Goal: Transaction & Acquisition: Purchase product/service

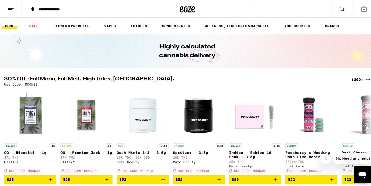
click at [351, 78] on div "(200)" at bounding box center [360, 78] width 19 height 6
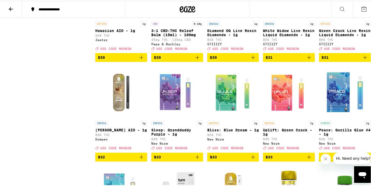
scroll to position [3083, 0]
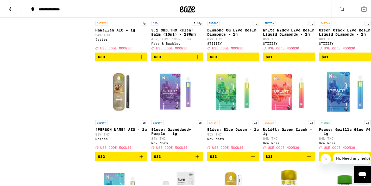
click at [140, 58] on icon "Add to bag" at bounding box center [142, 56] width 4 height 4
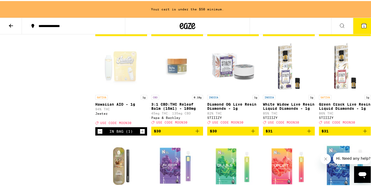
scroll to position [3021, 0]
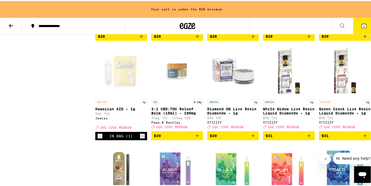
click at [362, 39] on icon "Add to bag" at bounding box center [365, 35] width 6 height 6
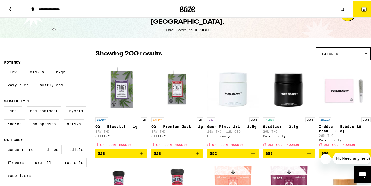
scroll to position [0, 0]
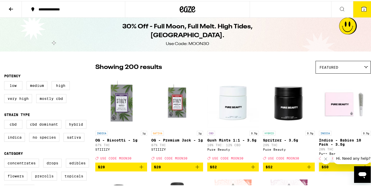
click at [333, 71] on div "Featured" at bounding box center [343, 66] width 55 height 12
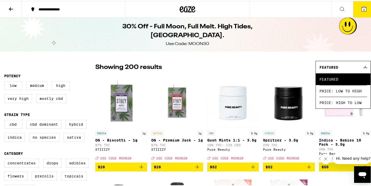
click at [243, 50] on div "30% Off - Full Moon, Full Melt. High Tides, [GEOGRAPHIC_DATA]. Use Code: MOON30" at bounding box center [187, 34] width 200 height 34
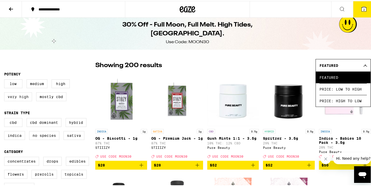
click at [21, 96] on label "Very High" at bounding box center [18, 95] width 28 height 9
click at [5, 79] on input "Very High" at bounding box center [5, 79] width 0 height 0
checkbox input "true"
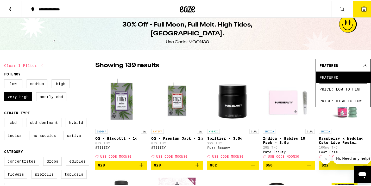
click at [263, 60] on div "Showing 139 results Featured Featured Price: Low to High Price: High to Low" at bounding box center [232, 64] width 275 height 13
click at [361, 61] on div "Featured" at bounding box center [343, 64] width 55 height 12
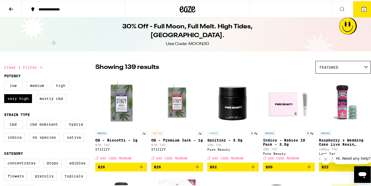
click at [59, 86] on label "High" at bounding box center [61, 84] width 18 height 9
click at [5, 81] on input "High" at bounding box center [5, 81] width 0 height 0
click at [58, 86] on label "High" at bounding box center [61, 84] width 18 height 9
click at [5, 81] on input "High" at bounding box center [5, 81] width 0 height 0
checkbox input "false"
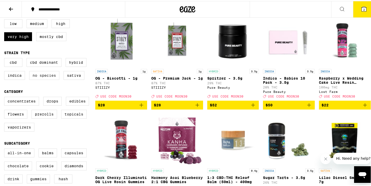
scroll to position [64, 0]
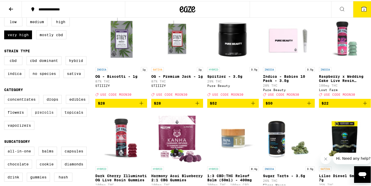
click at [42, 116] on label "Prerolls" at bounding box center [44, 111] width 26 height 9
click at [5, 95] on input "Prerolls" at bounding box center [5, 95] width 0 height 0
checkbox input "true"
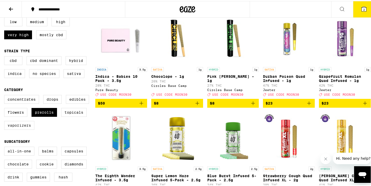
click at [22, 129] on label "Vaporizers" at bounding box center [19, 124] width 30 height 9
click at [5, 95] on input "Vaporizers" at bounding box center [5, 95] width 0 height 0
checkbox input "true"
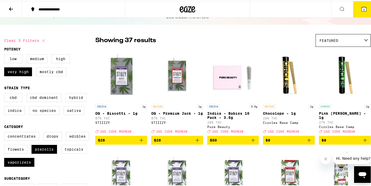
scroll to position [27, 0]
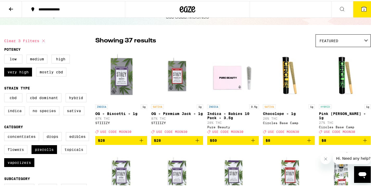
click at [195, 143] on icon "Add to bag" at bounding box center [197, 139] width 6 height 6
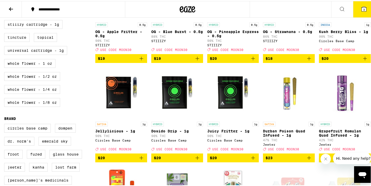
scroll to position [307, 0]
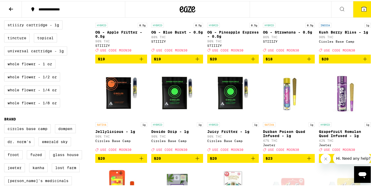
click at [141, 161] on icon "Add to bag" at bounding box center [141, 157] width 6 height 6
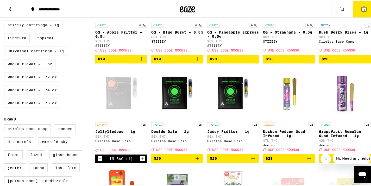
click at [253, 161] on icon "Add to bag" at bounding box center [253, 157] width 6 height 6
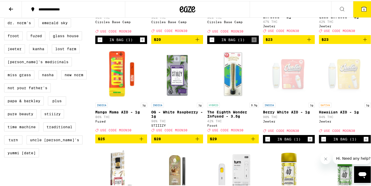
scroll to position [426, 0]
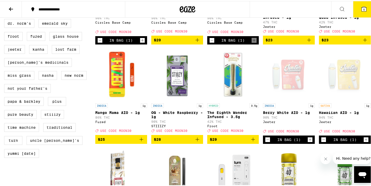
click at [142, 142] on icon "Add to bag" at bounding box center [141, 138] width 6 height 6
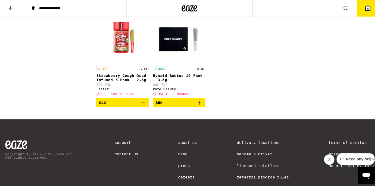
scroll to position [758, 0]
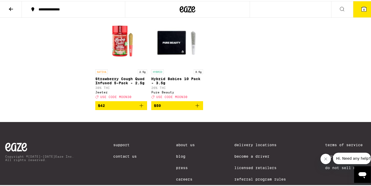
click at [365, 13] on button "6" at bounding box center [364, 8] width 22 height 16
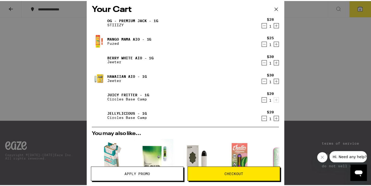
scroll to position [2, 0]
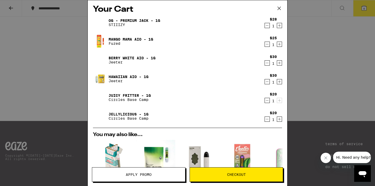
click at [302, 103] on div "Your Cart OG - Premium Jack - 1g STIIIZY $28 1 Mango Mama AIO - 1g Fuzed $25 1 …" at bounding box center [187, 93] width 375 height 186
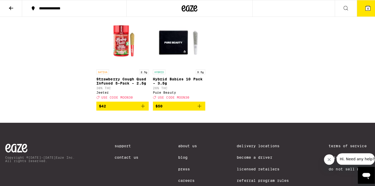
scroll to position [759, 0]
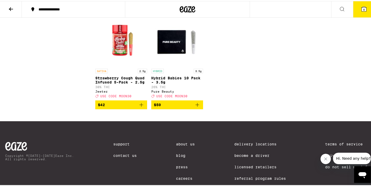
click at [362, 8] on icon at bounding box center [364, 8] width 5 height 5
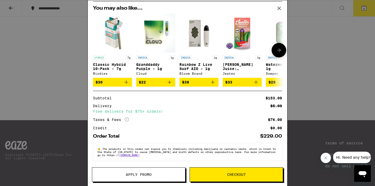
scroll to position [131, 0]
click at [144, 174] on span "Apply Promo" at bounding box center [139, 175] width 26 height 4
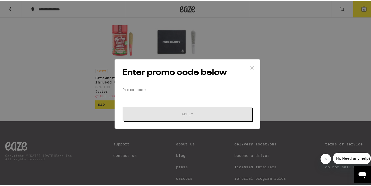
click at [147, 89] on input "Promo Code" at bounding box center [187, 89] width 131 height 8
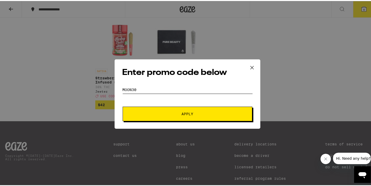
type input "MOON30"
click at [171, 113] on span "Apply" at bounding box center [188, 113] width 94 height 4
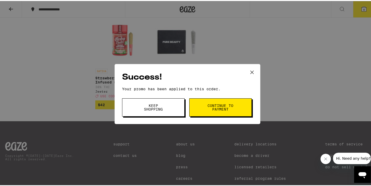
click at [157, 110] on span "Keep Shopping" at bounding box center [153, 106] width 27 height 7
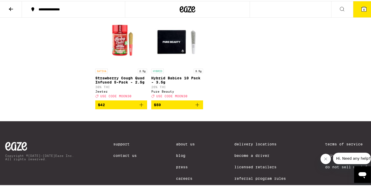
click at [362, 8] on icon at bounding box center [364, 8] width 6 height 6
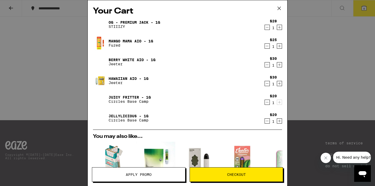
click at [265, 65] on icon "Decrement" at bounding box center [267, 65] width 5 height 6
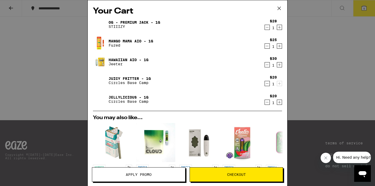
scroll to position [121, 0]
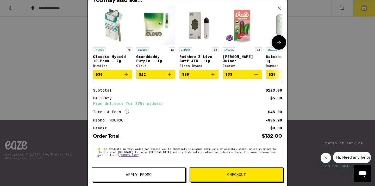
click at [153, 24] on img "Open page for Granddaddy Purple - 1g from Cloud" at bounding box center [155, 25] width 39 height 39
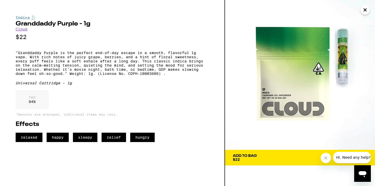
click at [290, 162] on button "Add To Bag $22" at bounding box center [300, 158] width 150 height 16
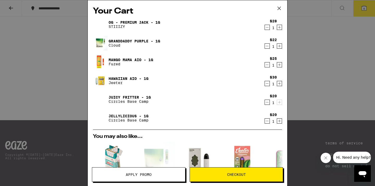
click at [265, 121] on icon "Decrement" at bounding box center [267, 121] width 5 height 6
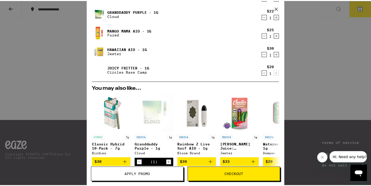
scroll to position [50, 0]
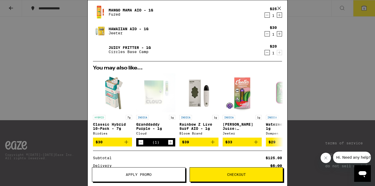
click at [69, 90] on div "Your Cart OG - Premium Jack - 1g STIIIZY $28 1 Granddaddy Purple - 1g Cloud $22…" at bounding box center [187, 93] width 375 height 186
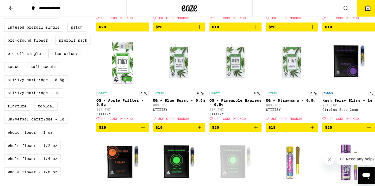
scroll to position [346, 0]
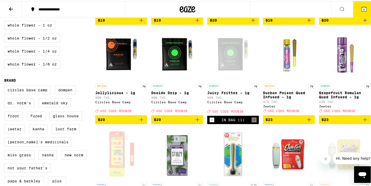
click at [357, 15] on button "5" at bounding box center [364, 8] width 22 height 16
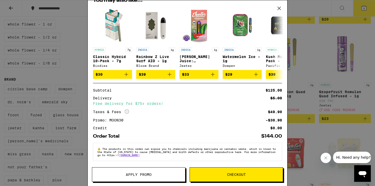
scroll to position [121, 0]
click at [230, 173] on span "Checkout" at bounding box center [236, 175] width 19 height 4
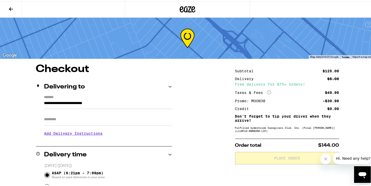
click at [99, 121] on input "Apt/Suite" at bounding box center [108, 118] width 128 height 12
type input "*"
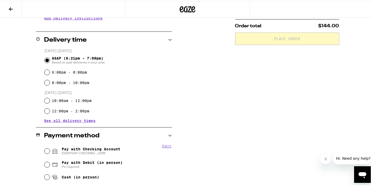
scroll to position [156, 0]
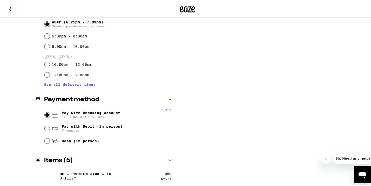
click at [45, 114] on input "Pay with Checking Account EVERYDAY CHECKING ...3299" at bounding box center [47, 113] width 5 height 5
radio input "true"
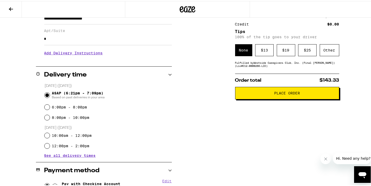
scroll to position [76, 0]
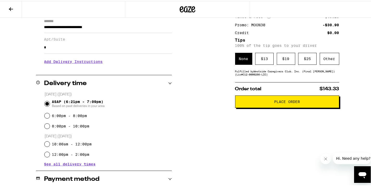
click at [296, 103] on span "Place Order" at bounding box center [287, 101] width 26 height 4
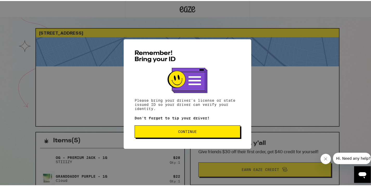
click at [209, 130] on span "Continue" at bounding box center [187, 131] width 97 height 4
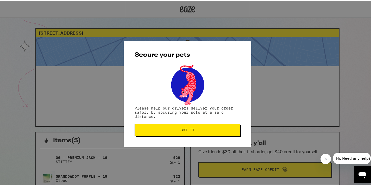
click at [211, 131] on span "Got it" at bounding box center [187, 129] width 97 height 4
